Goal: Transaction & Acquisition: Purchase product/service

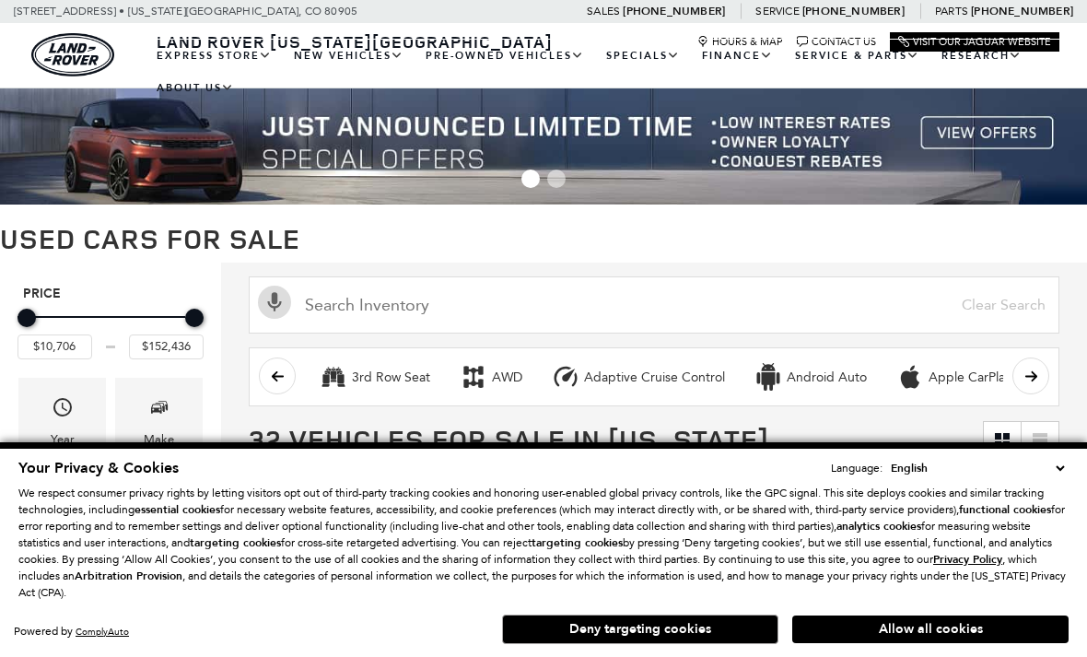
click at [695, 629] on button "Deny targeting cookies" at bounding box center [640, 628] width 276 height 29
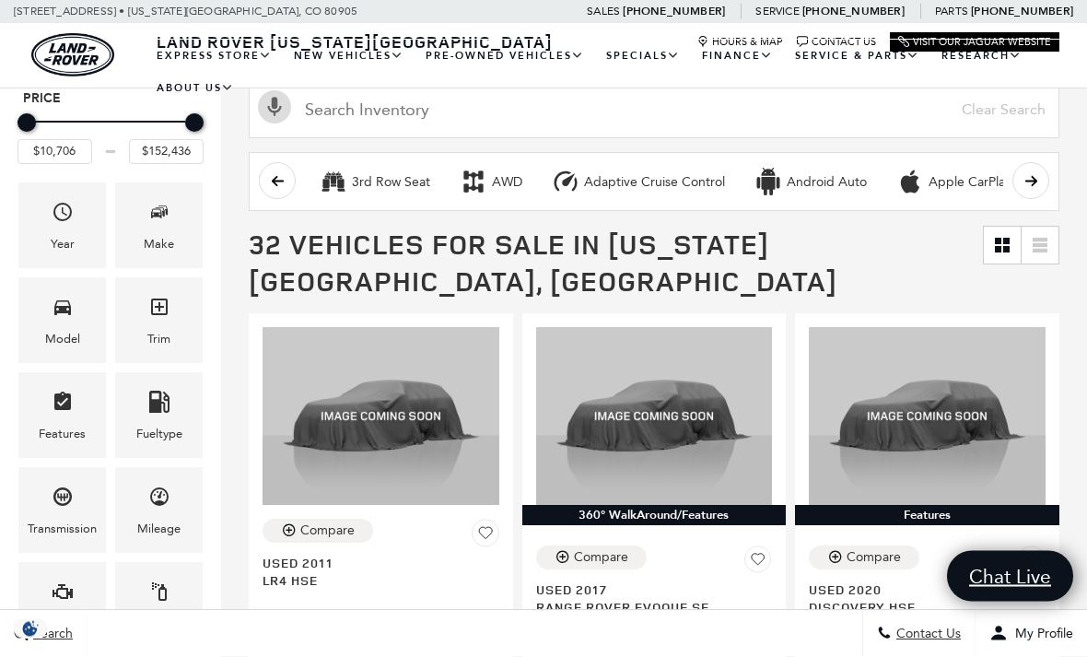
scroll to position [196, 0]
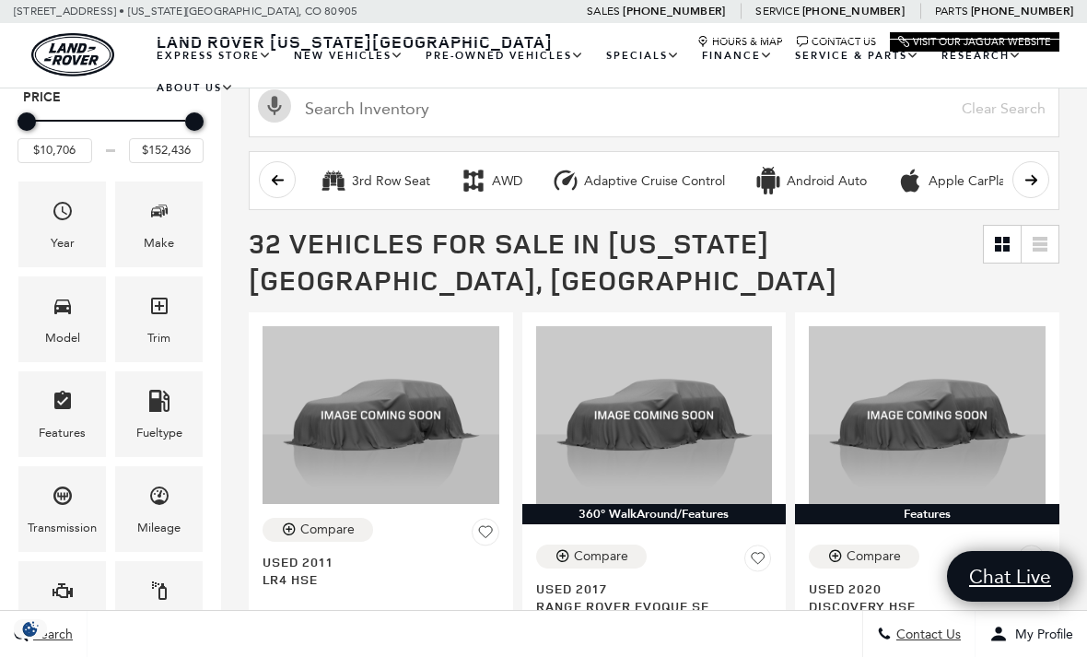
click at [173, 416] on div "Fueltype" at bounding box center [158, 414] width 87 height 86
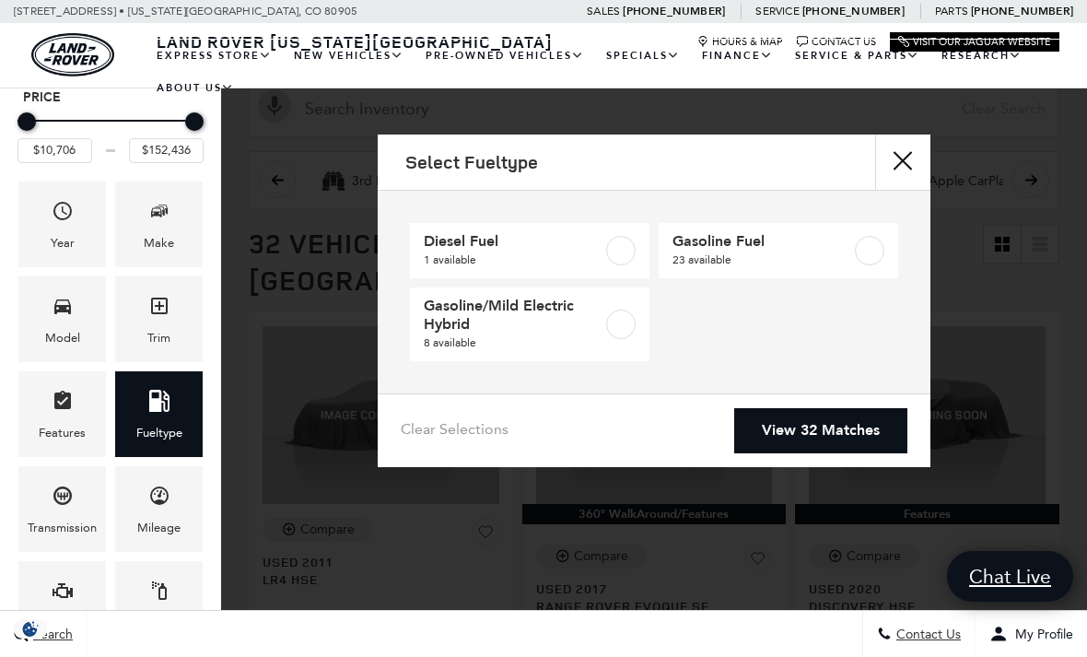
click at [622, 254] on label at bounding box center [620, 250] width 29 height 29
type input "$30,290"
checkbox input "true"
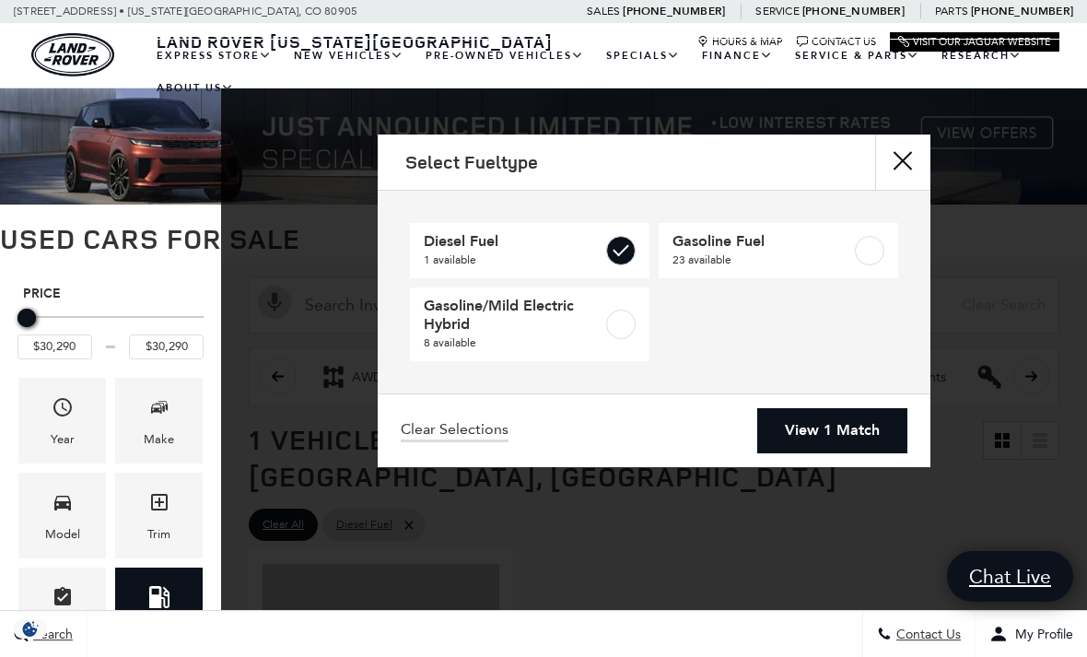
click at [858, 432] on link "View 1 Match" at bounding box center [832, 430] width 150 height 45
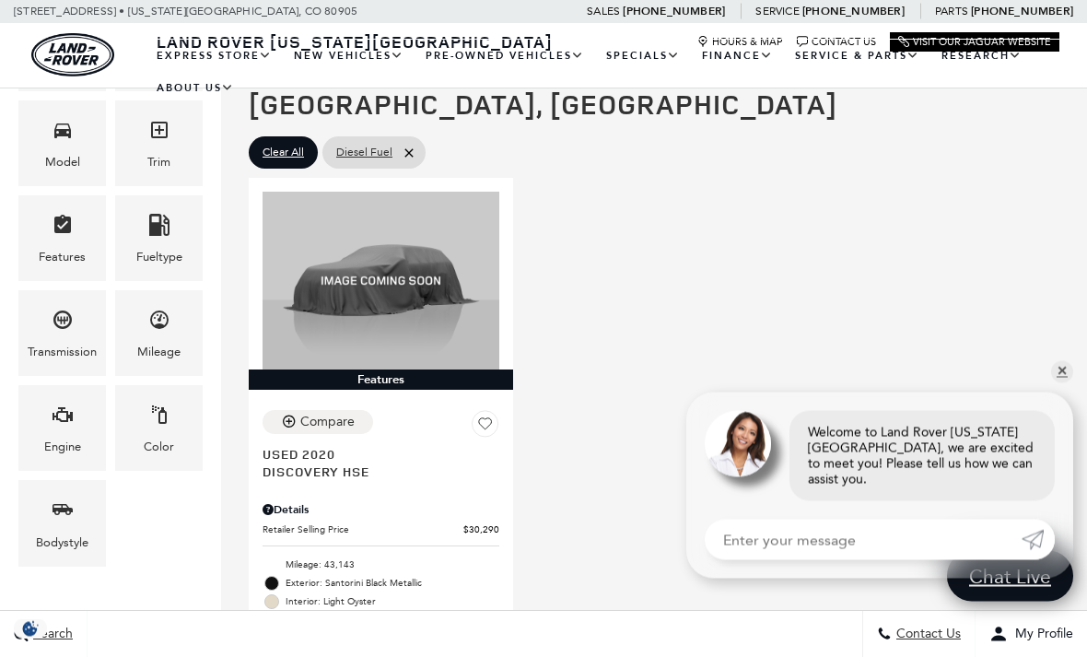
scroll to position [372, 0]
click at [1058, 383] on link "✕" at bounding box center [1062, 372] width 22 height 22
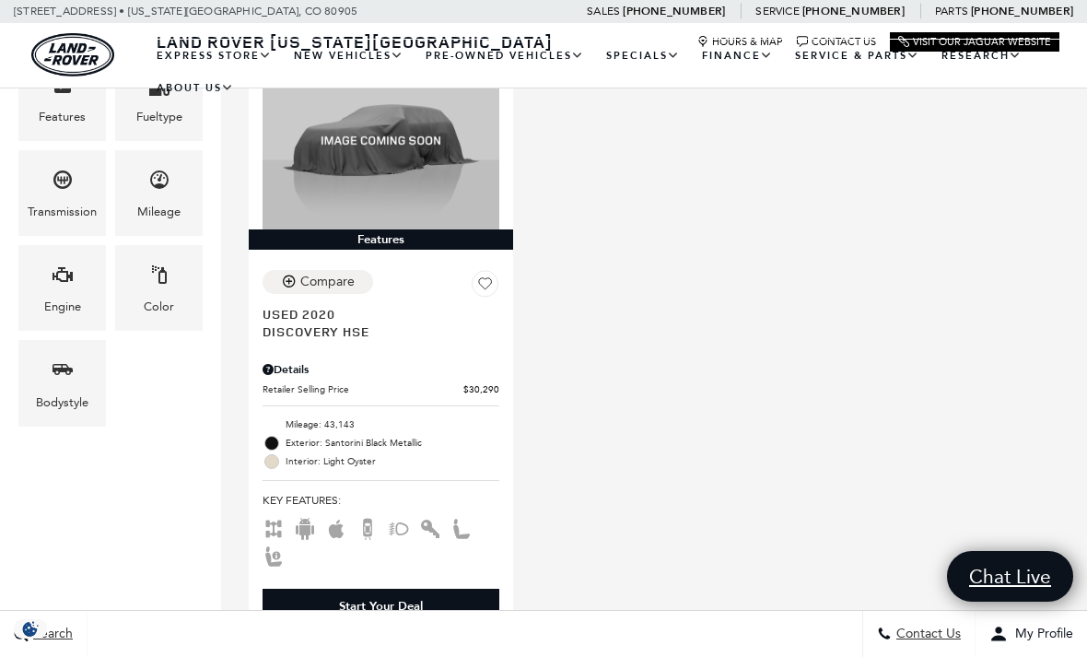
scroll to position [518, 0]
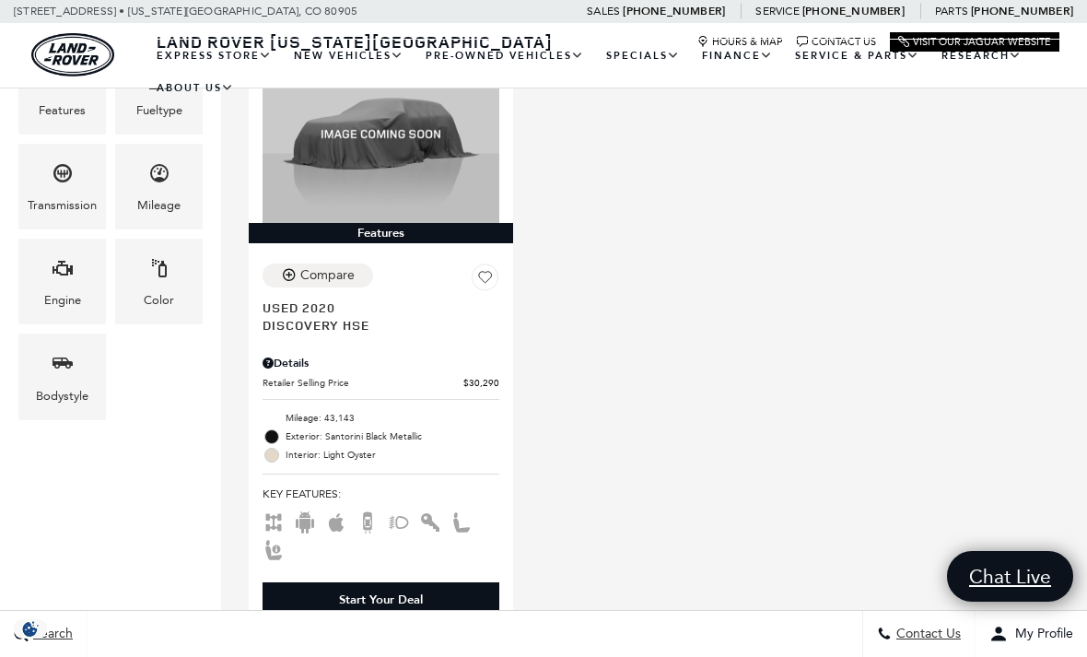
click at [387, 298] on span "Used 2020" at bounding box center [373, 306] width 223 height 17
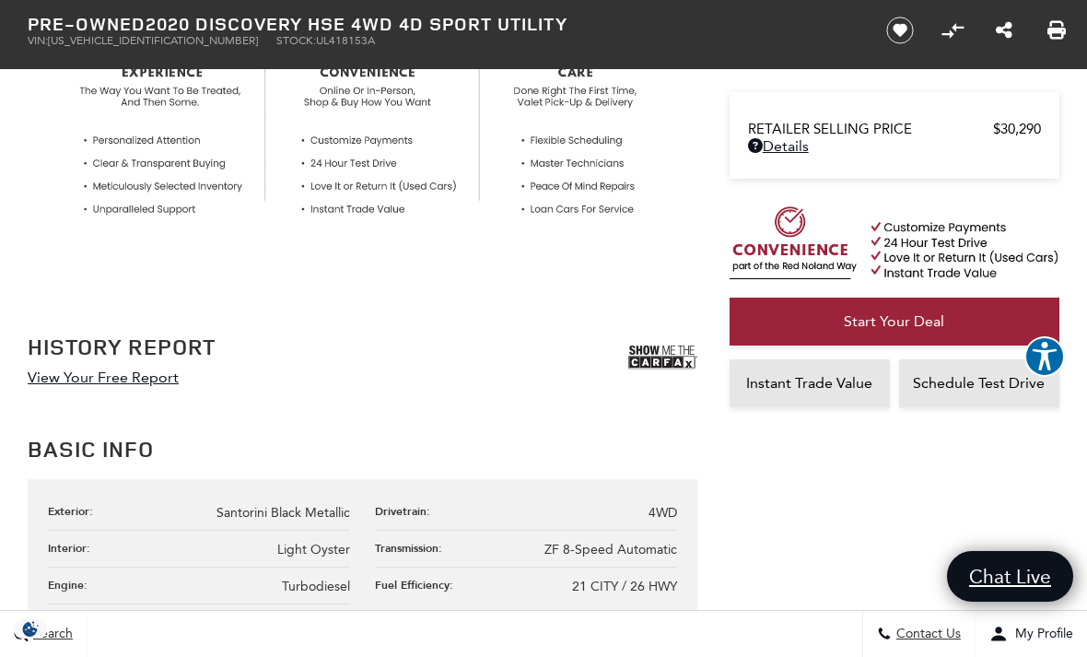
scroll to position [724, 0]
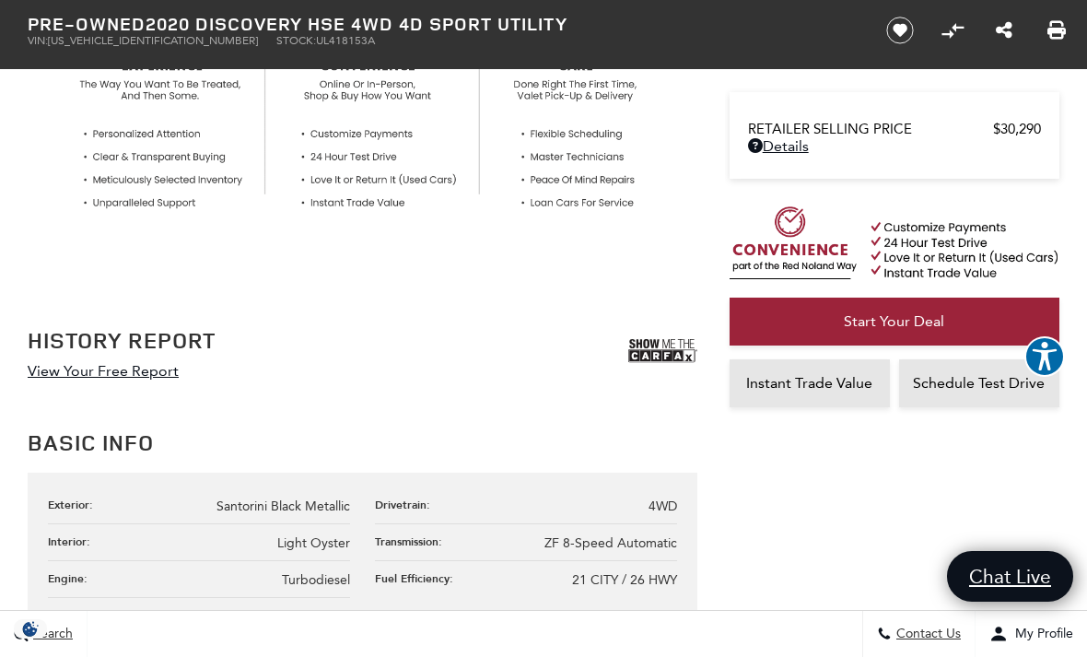
click at [669, 346] on img at bounding box center [662, 351] width 69 height 46
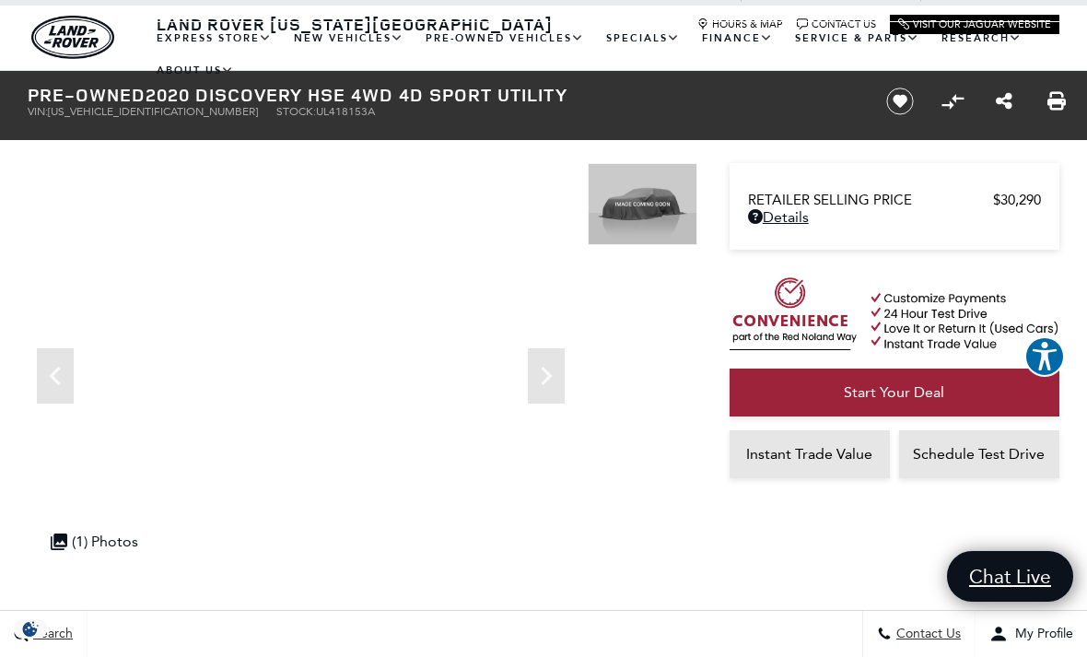
scroll to position [0, 0]
